Goal: Information Seeking & Learning: Learn about a topic

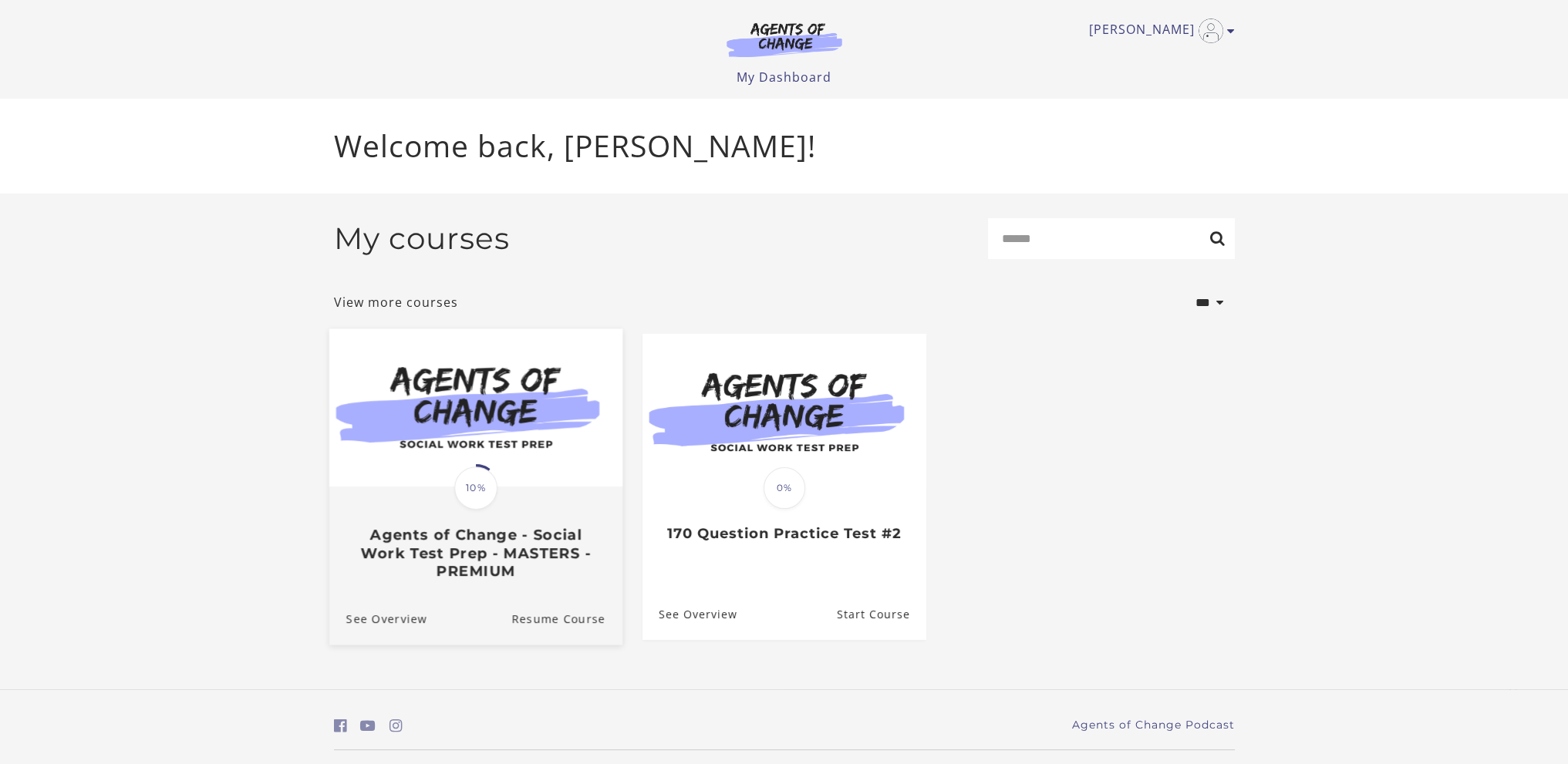
click at [456, 520] on div "Translation missing: en.liquid.partials.dashboard_course_card.progress_descript…" at bounding box center [475, 534] width 293 height 92
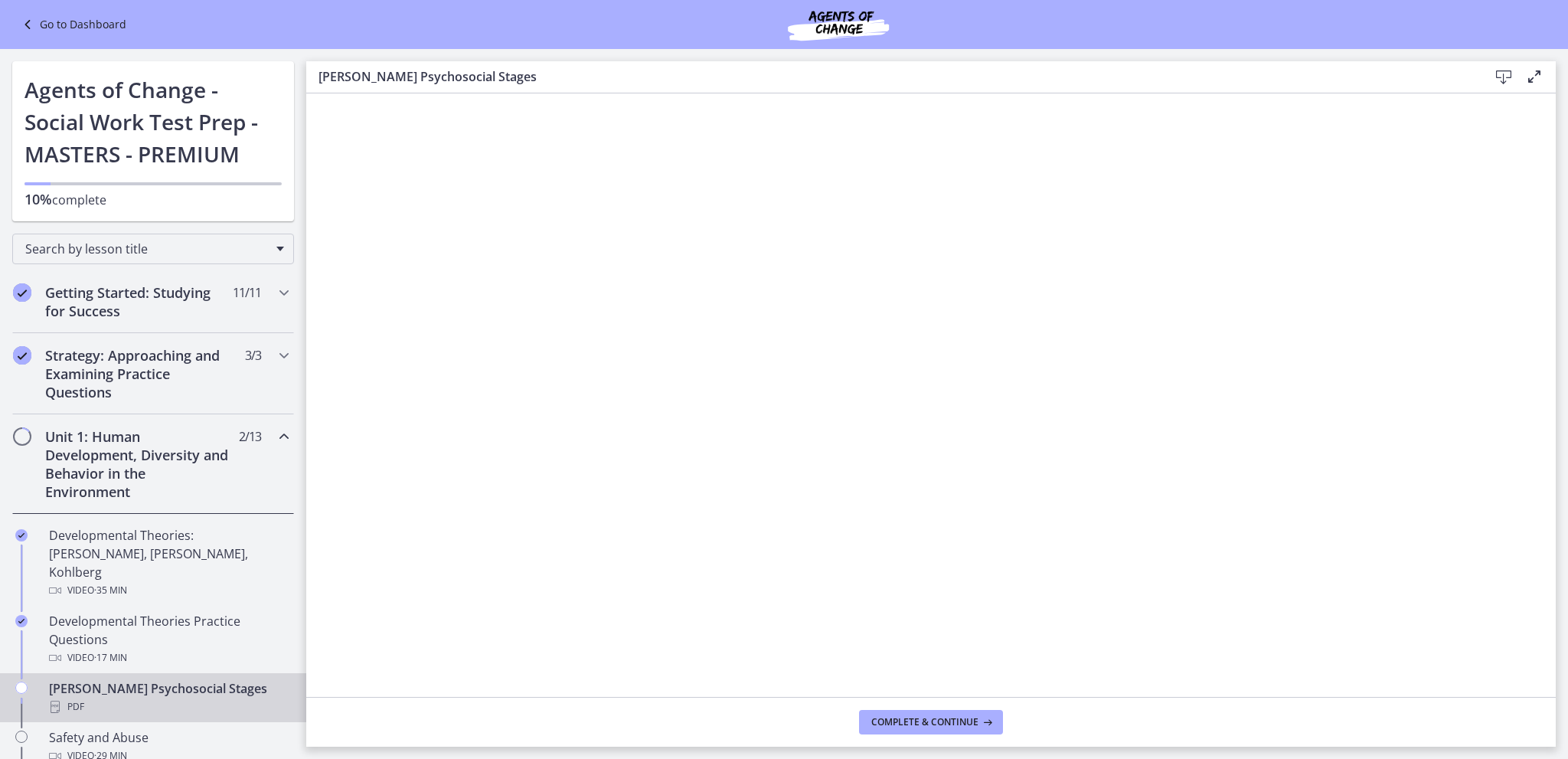
click at [1501, 75] on icon at bounding box center [1504, 78] width 18 height 18
